Goal: Task Accomplishment & Management: Use online tool/utility

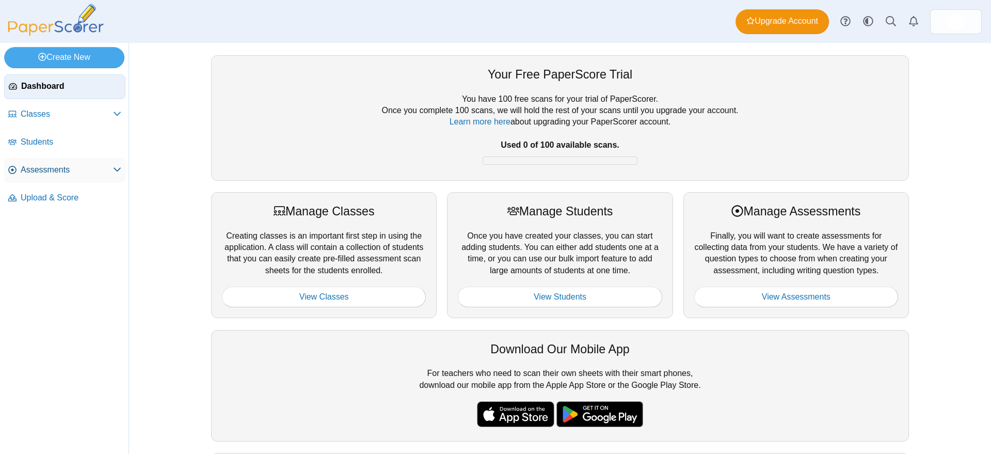
click at [48, 171] on span "Assessments" at bounding box center [67, 169] width 92 height 11
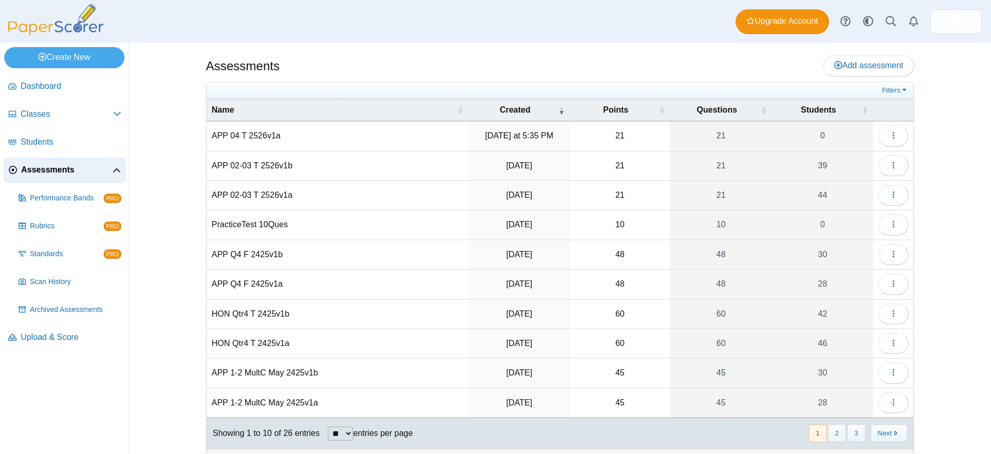
scroll to position [21, 0]
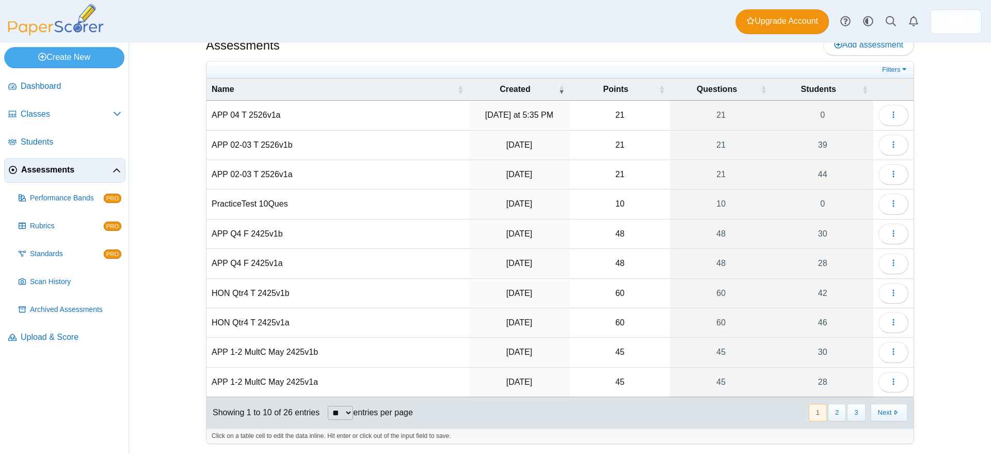
click at [347, 410] on select "** ** ** ***" at bounding box center [340, 413] width 25 height 14
select select "***"
click at [328, 406] on select "** ** ** ***" at bounding box center [340, 413] width 25 height 14
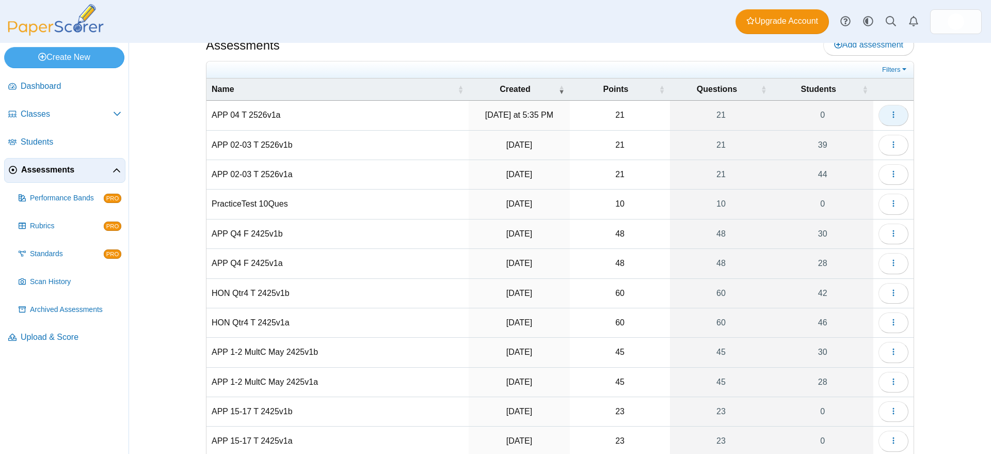
click at [893, 115] on use "button" at bounding box center [894, 115] width 2 height 7
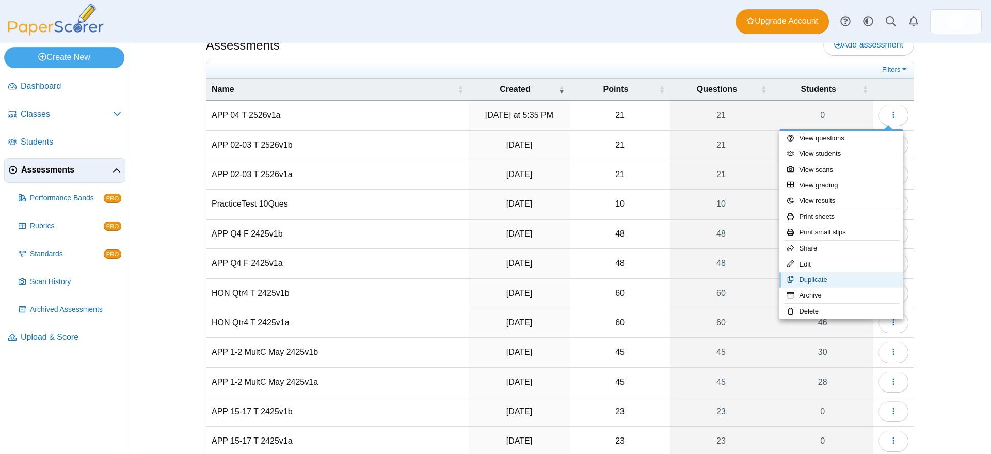
click at [820, 279] on link "Duplicate" at bounding box center [842, 279] width 124 height 15
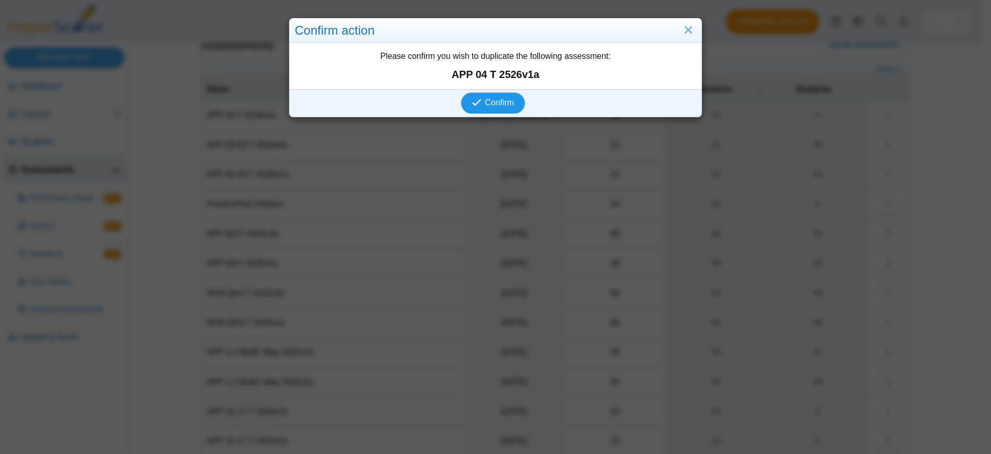
click at [495, 102] on span "Confirm" at bounding box center [499, 102] width 29 height 9
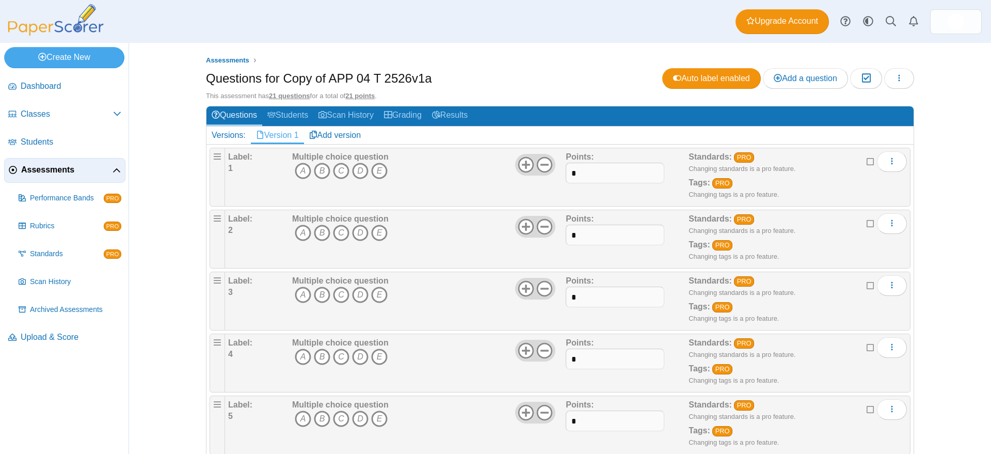
click at [55, 167] on span "Assessments" at bounding box center [66, 169] width 91 height 11
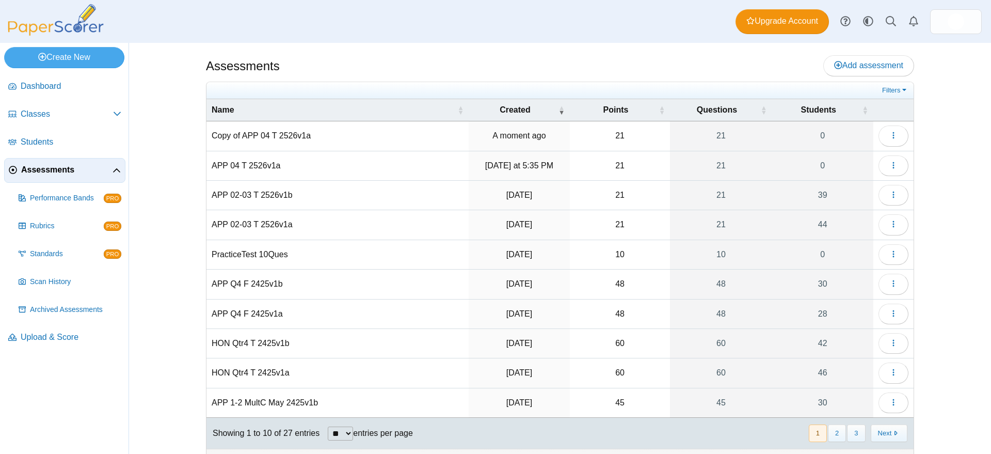
click at [283, 135] on td "Copy of APP 04 T 2526v1a" at bounding box center [338, 135] width 262 height 29
click at [243, 134] on input "**********" at bounding box center [338, 135] width 252 height 21
click at [289, 136] on input "**********" at bounding box center [338, 135] width 252 height 21
type input "**********"
click at [180, 168] on div "Assessments Add assessment 21 0" at bounding box center [560, 248] width 774 height 411
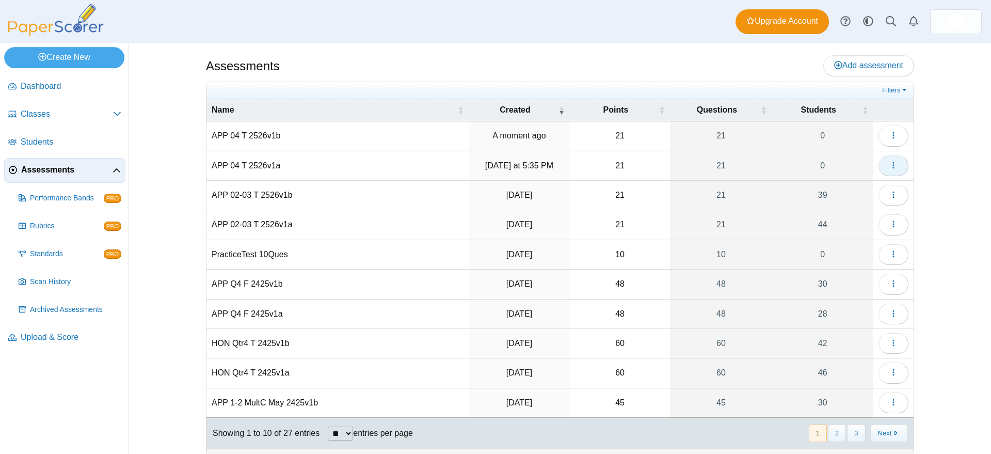
click at [890, 164] on icon "button" at bounding box center [894, 165] width 8 height 8
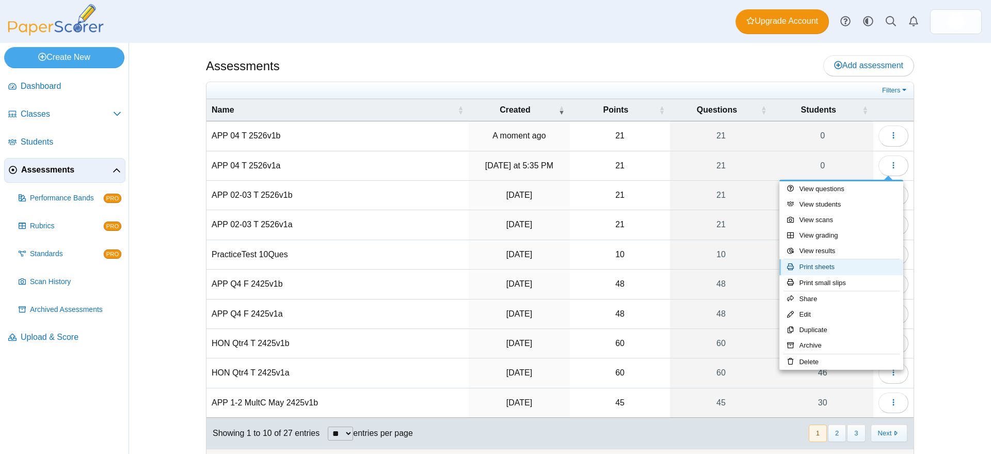
click at [830, 266] on link "Print sheets" at bounding box center [842, 266] width 124 height 15
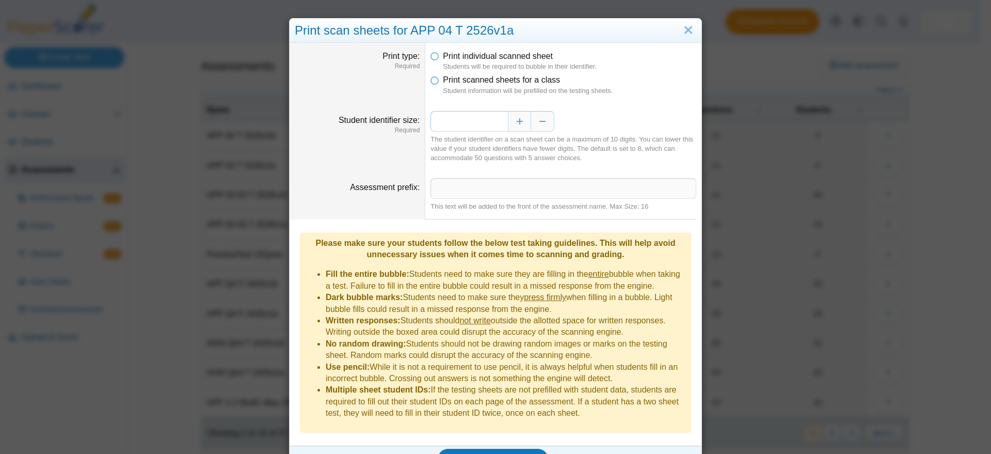
click at [497, 120] on input "*" at bounding box center [469, 121] width 77 height 21
type input "*"
click at [506, 453] on span "Generate scan sheets" at bounding box center [493, 458] width 89 height 9
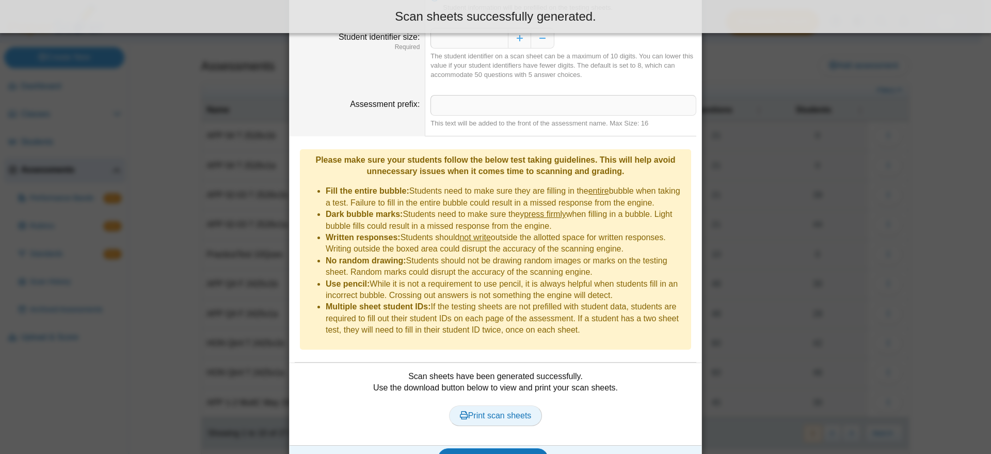
scroll to position [91, 0]
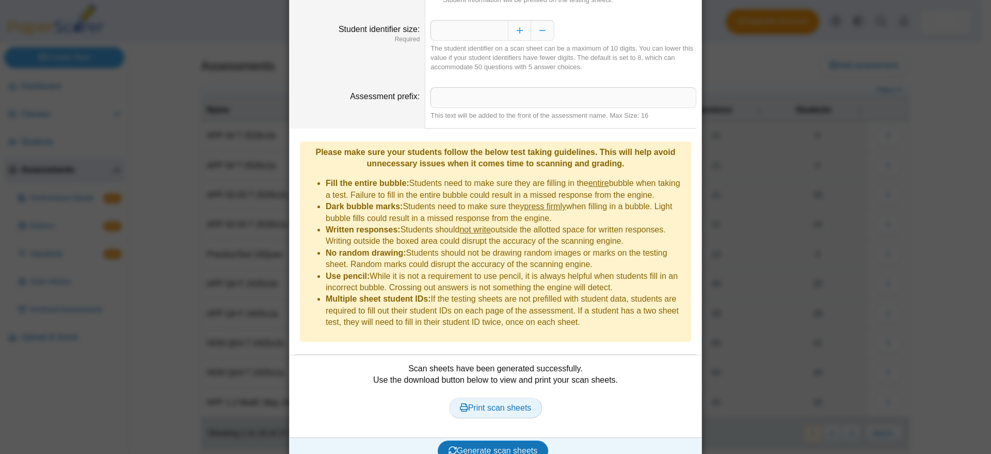
click at [500, 403] on span "Print scan sheets" at bounding box center [496, 407] width 72 height 9
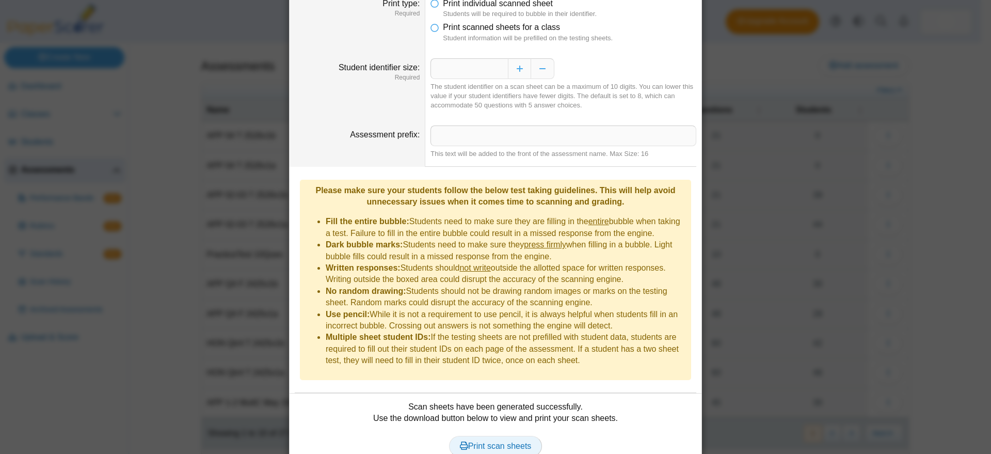
scroll to position [0, 0]
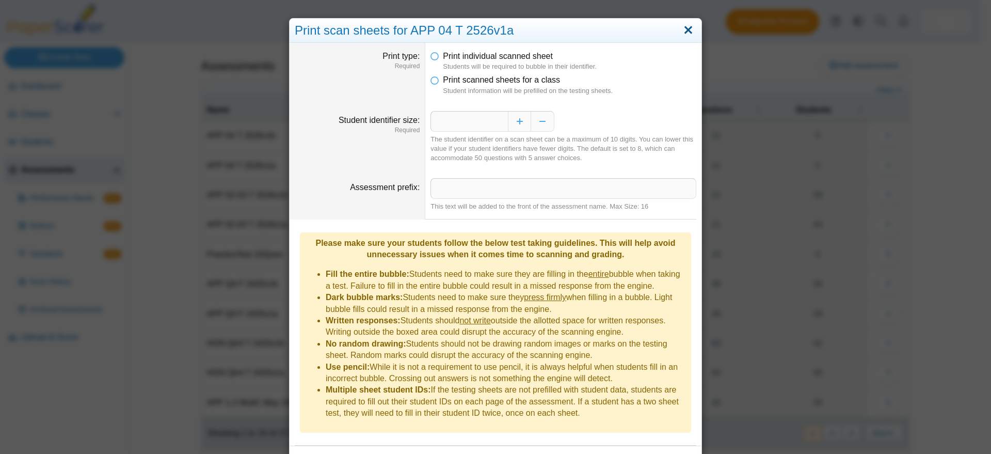
click at [685, 28] on link "Close" at bounding box center [689, 31] width 16 height 18
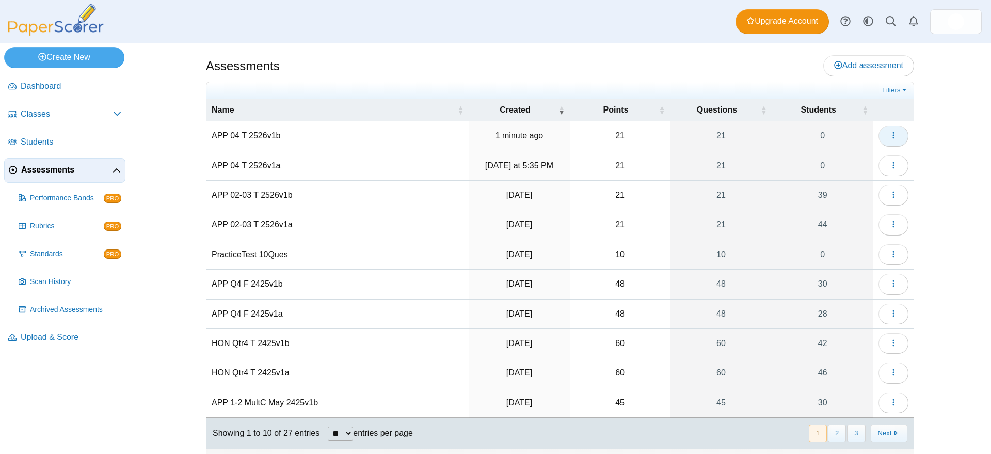
click at [890, 133] on icon "button" at bounding box center [894, 135] width 8 height 8
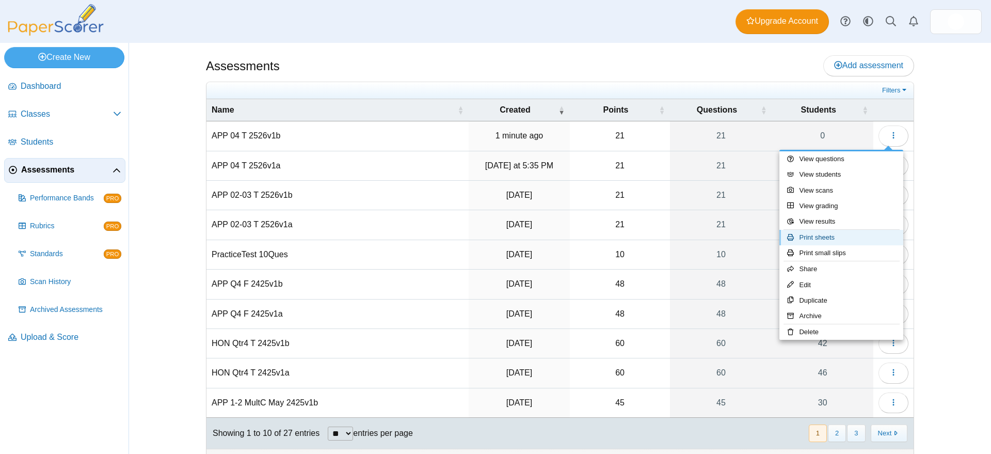
click at [829, 236] on link "Print sheets" at bounding box center [842, 237] width 124 height 15
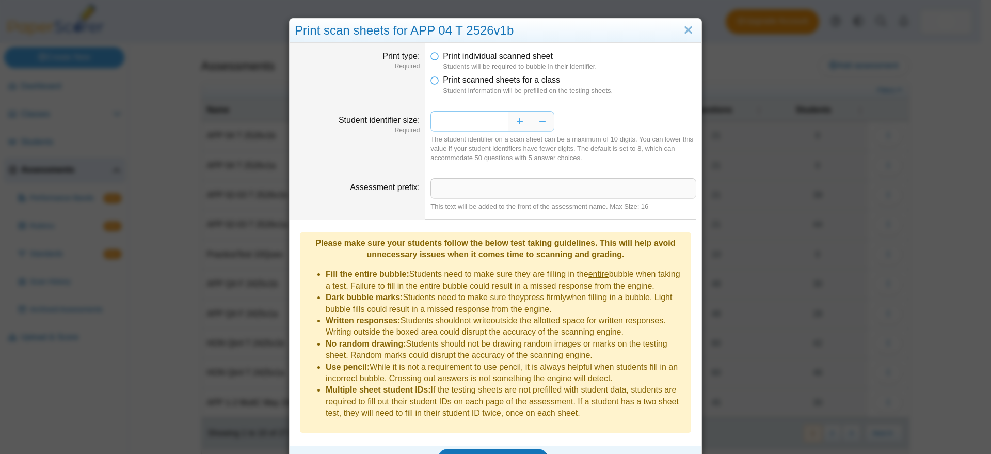
drag, startPoint x: 497, startPoint y: 118, endPoint x: 489, endPoint y: 119, distance: 8.3
click at [489, 119] on input "*" at bounding box center [469, 121] width 77 height 21
type input "*"
click at [366, 160] on dt "Student identifier size Required" at bounding box center [358, 137] width 136 height 68
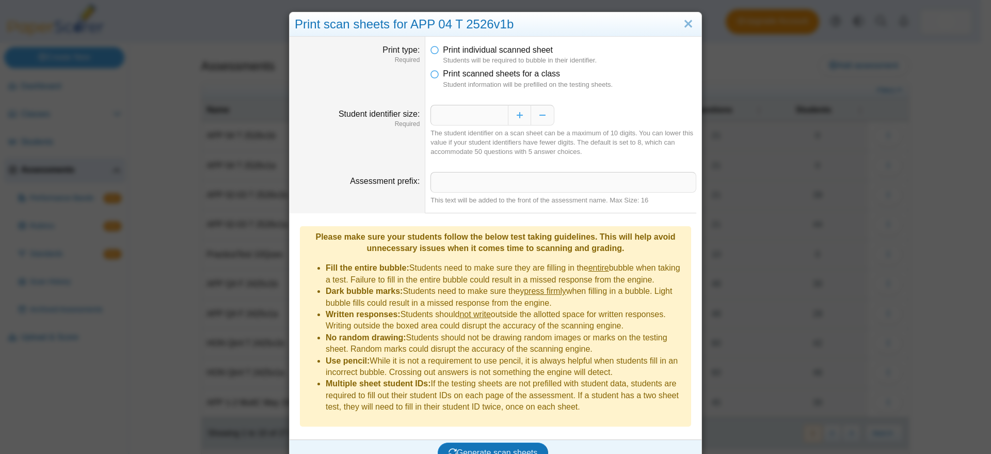
scroll to position [8, 0]
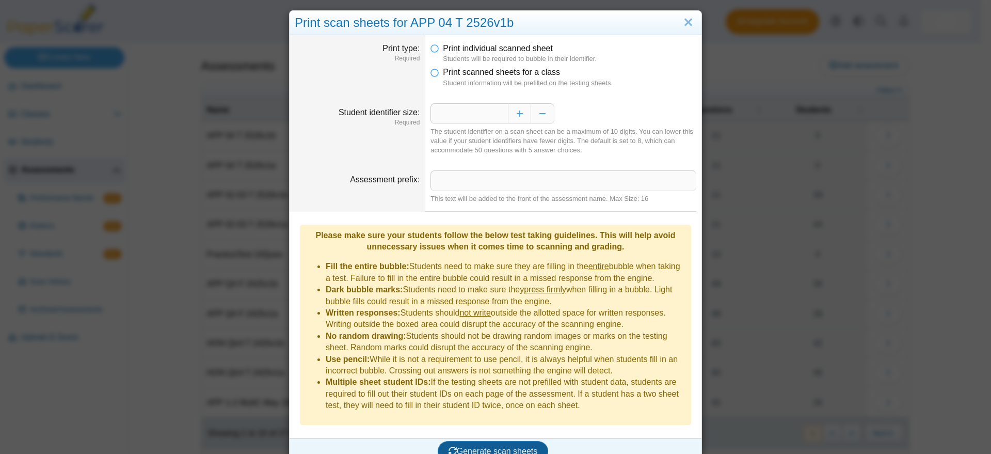
click at [481, 447] on span "Generate scan sheets" at bounding box center [493, 451] width 89 height 9
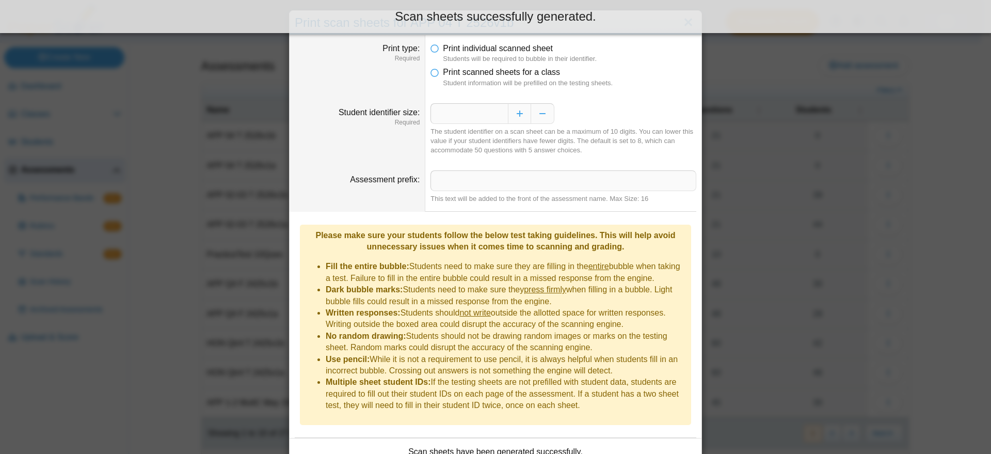
scroll to position [91, 0]
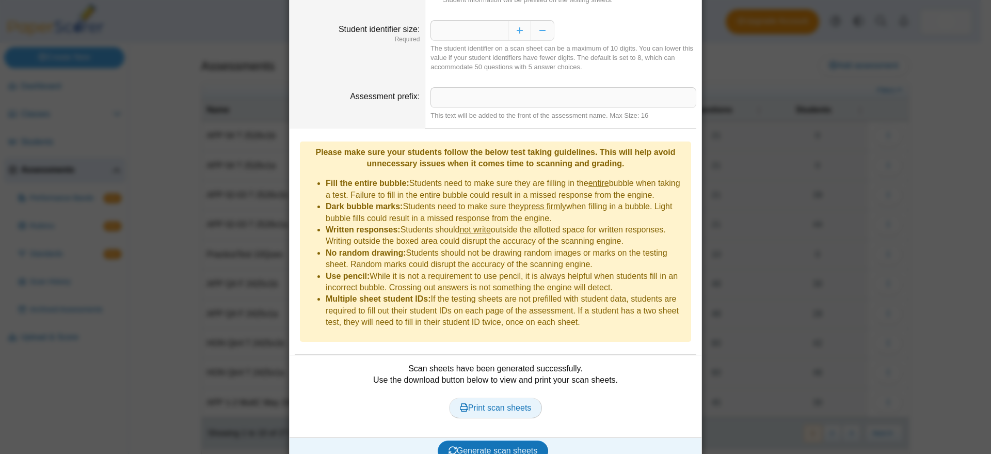
click at [498, 403] on span "Print scan sheets" at bounding box center [496, 407] width 72 height 9
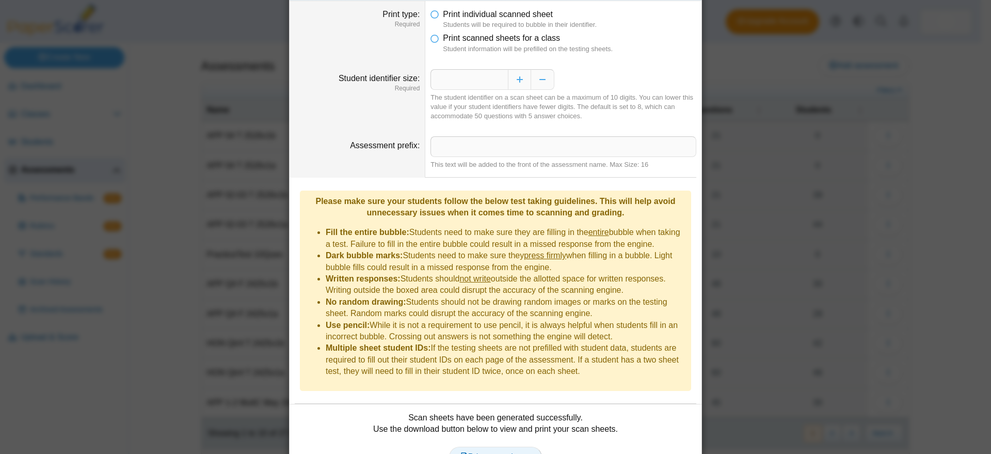
scroll to position [0, 0]
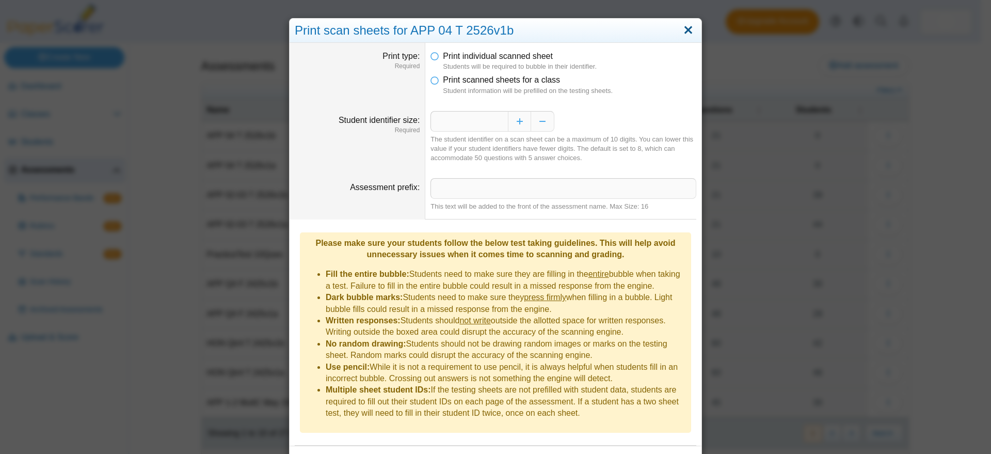
click at [681, 29] on link "Close" at bounding box center [689, 31] width 16 height 18
